Goal: Check status

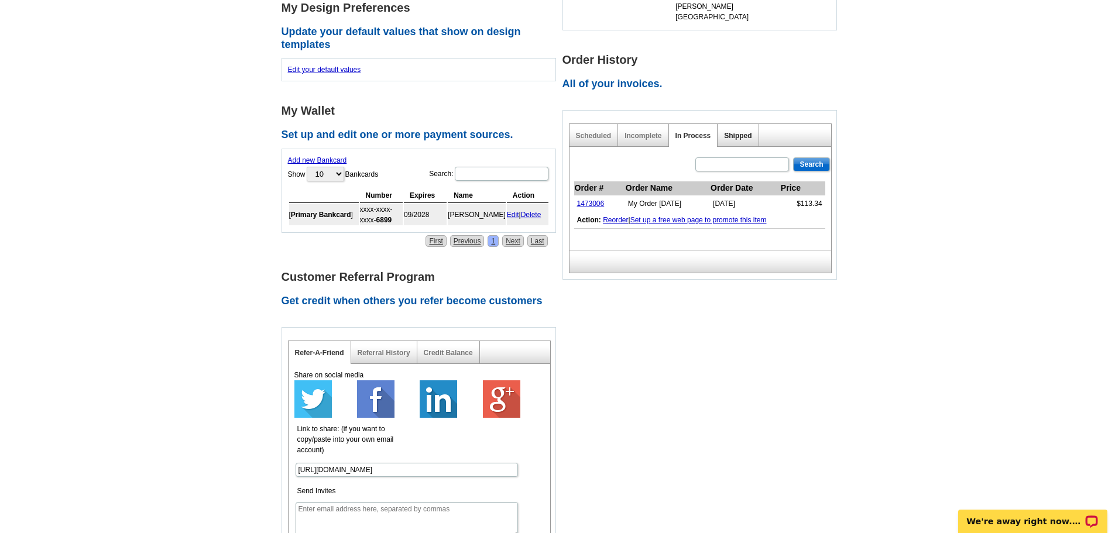
click at [740, 132] on link "Shipped" at bounding box center [738, 136] width 28 height 8
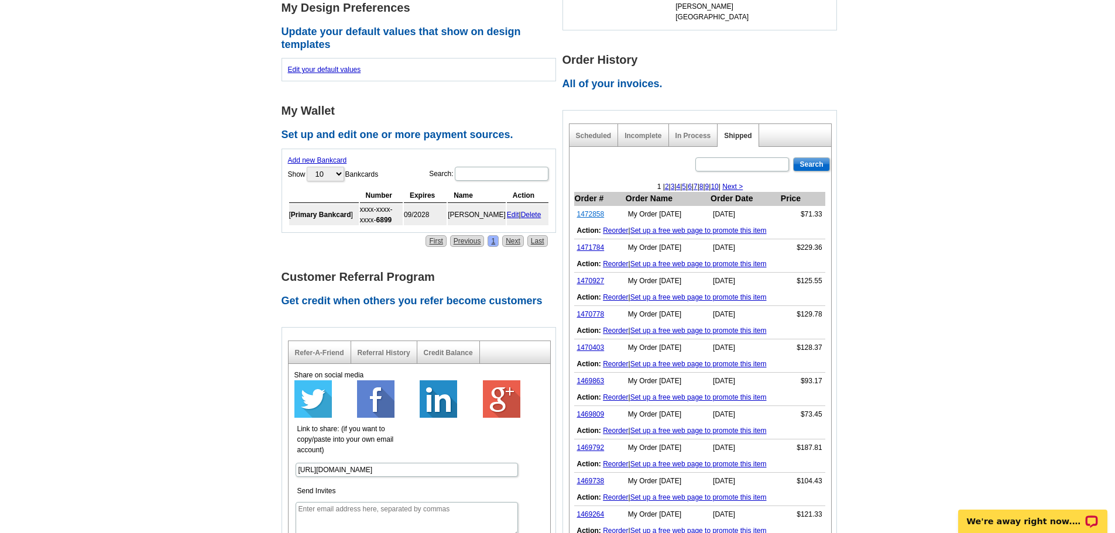
click at [588, 210] on link "1472858" at bounding box center [591, 214] width 28 height 8
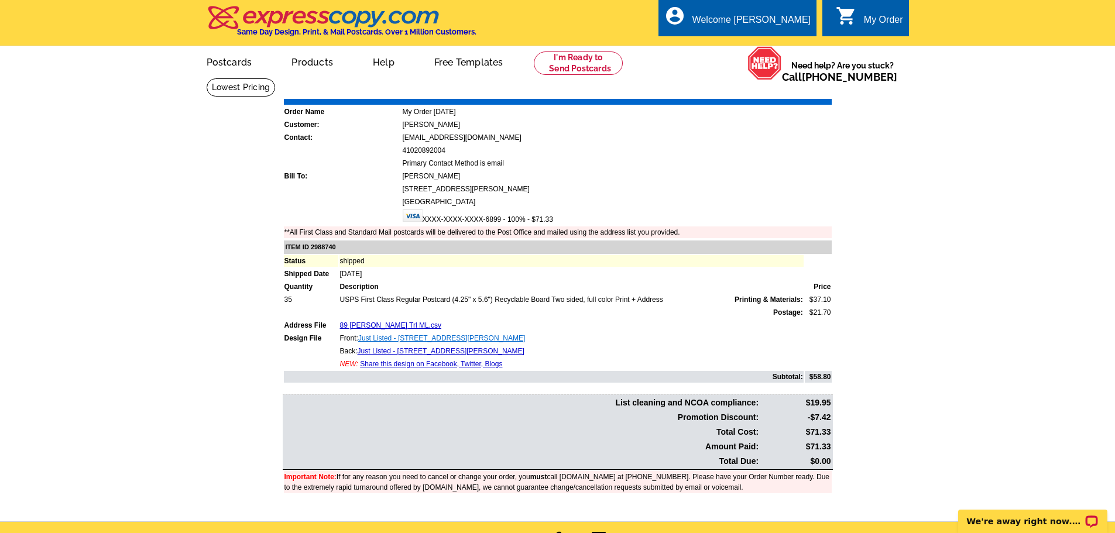
click at [404, 339] on link "Just Listed - [STREET_ADDRESS][PERSON_NAME]" at bounding box center [441, 338] width 167 height 8
click at [422, 355] on link "Just Listed - [STREET_ADDRESS][PERSON_NAME]" at bounding box center [441, 351] width 167 height 8
